Goal: Information Seeking & Learning: Learn about a topic

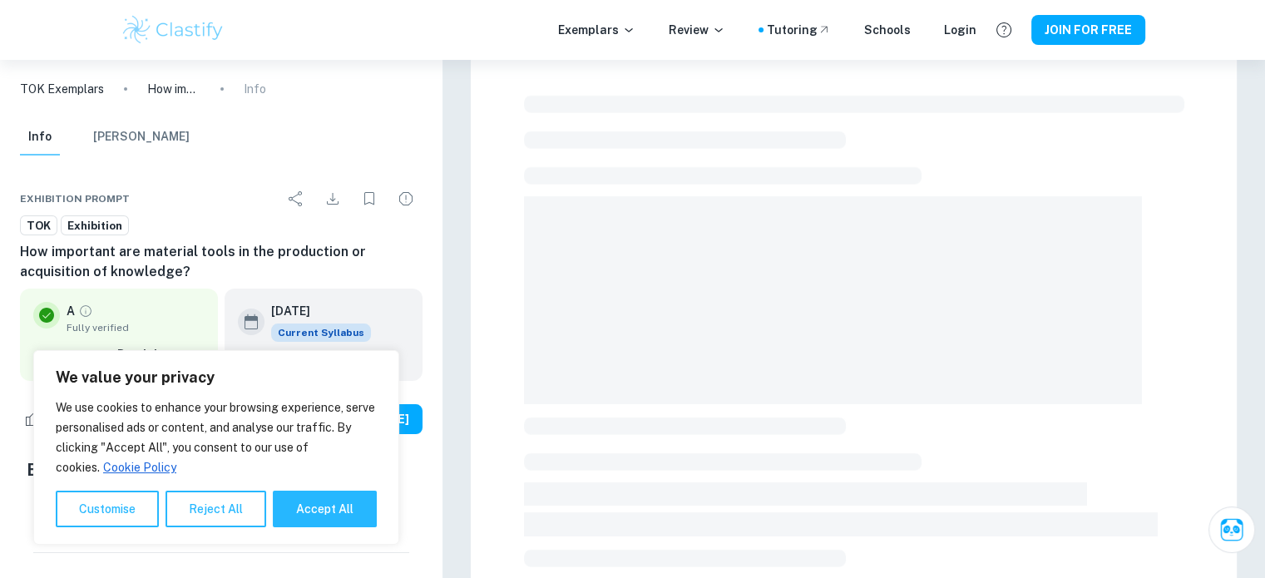
scroll to position [40, 0]
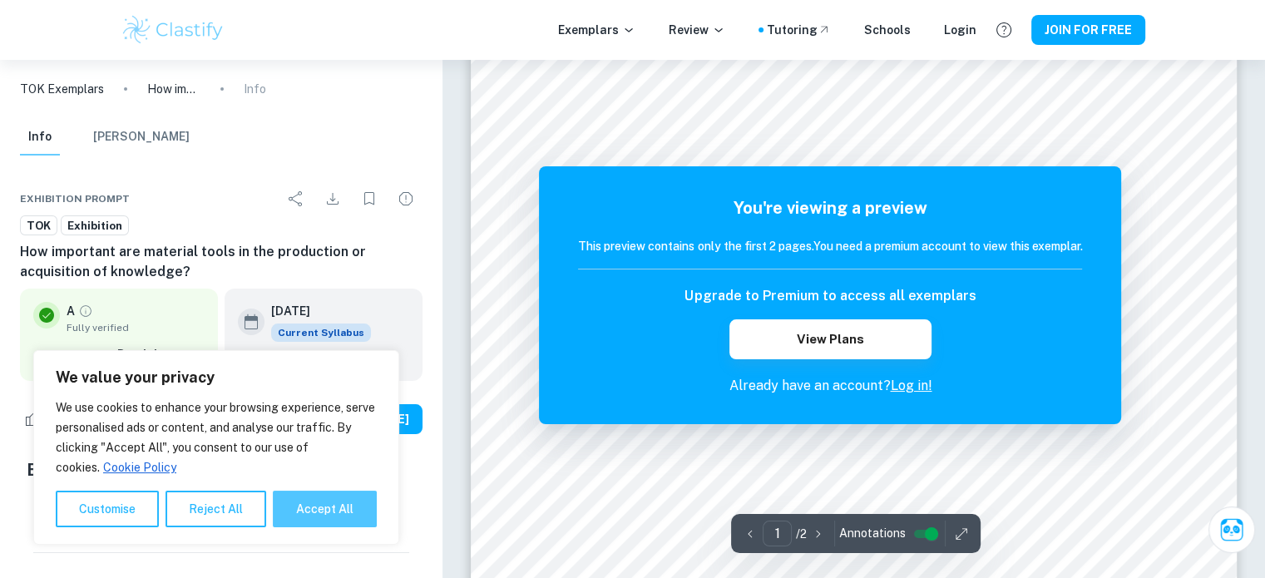
click at [292, 512] on button "Accept All" at bounding box center [325, 509] width 104 height 37
checkbox input "true"
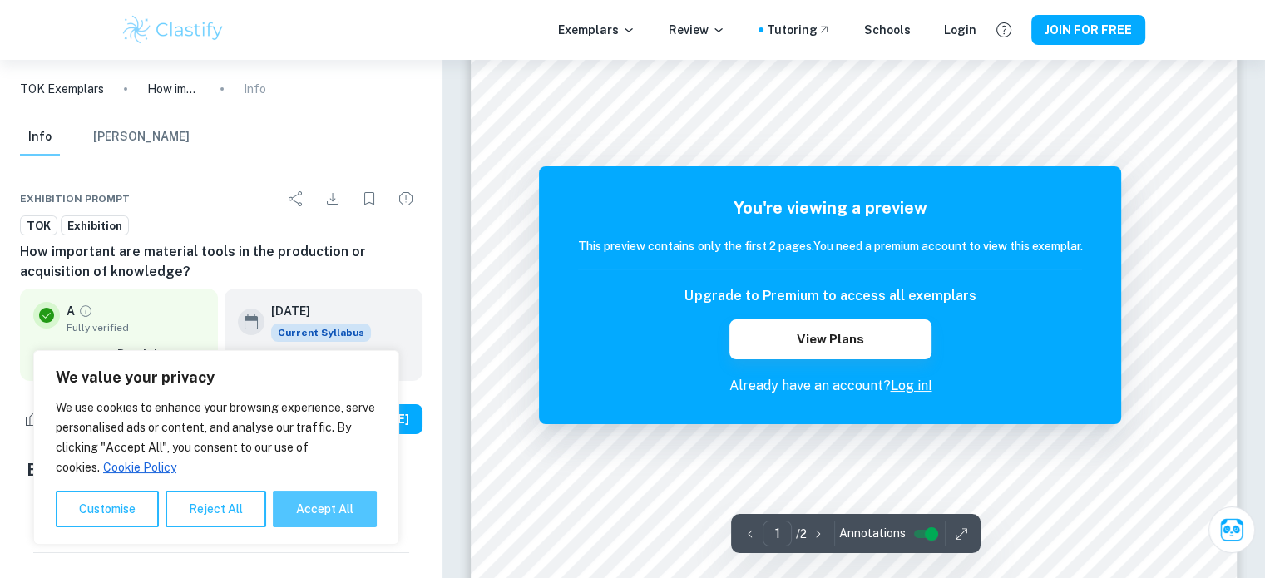
checkbox input "true"
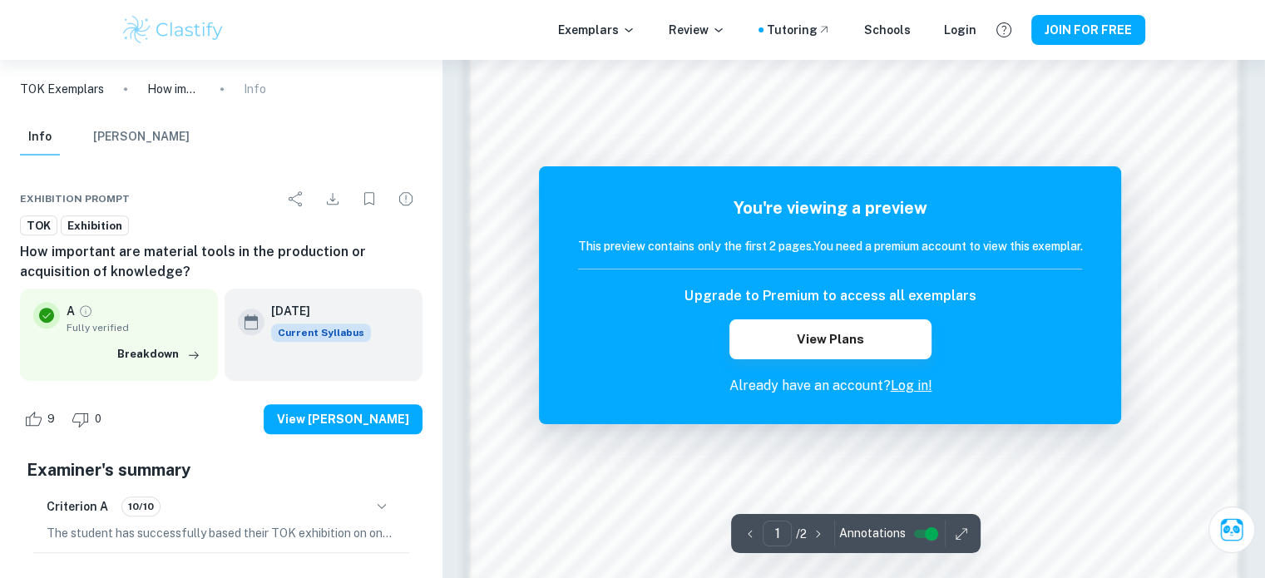
scroll to position [1205, 0]
